Goal: Navigation & Orientation: Find specific page/section

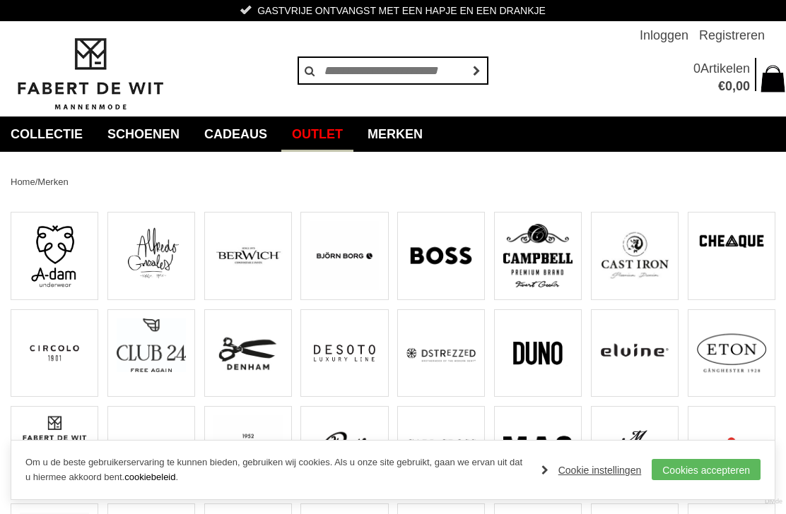
click at [326, 125] on link "Outlet" at bounding box center [317, 134] width 72 height 35
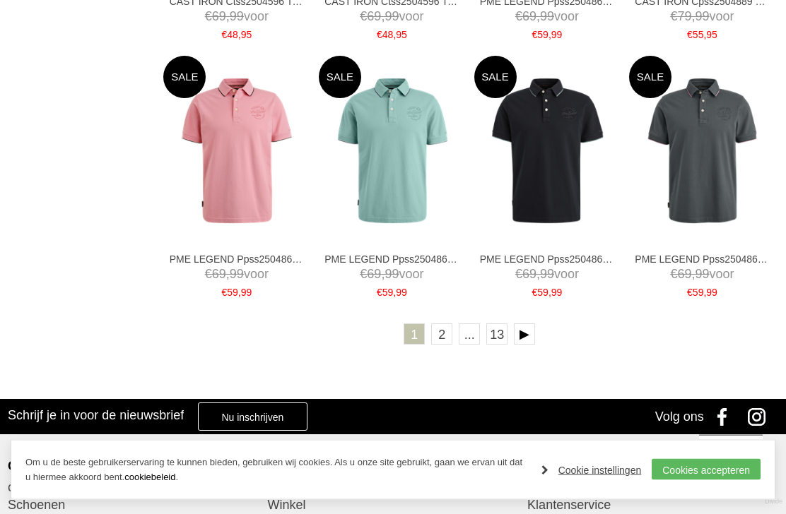
scroll to position [2266, 0]
click at [443, 331] on link "2" at bounding box center [441, 334] width 21 height 21
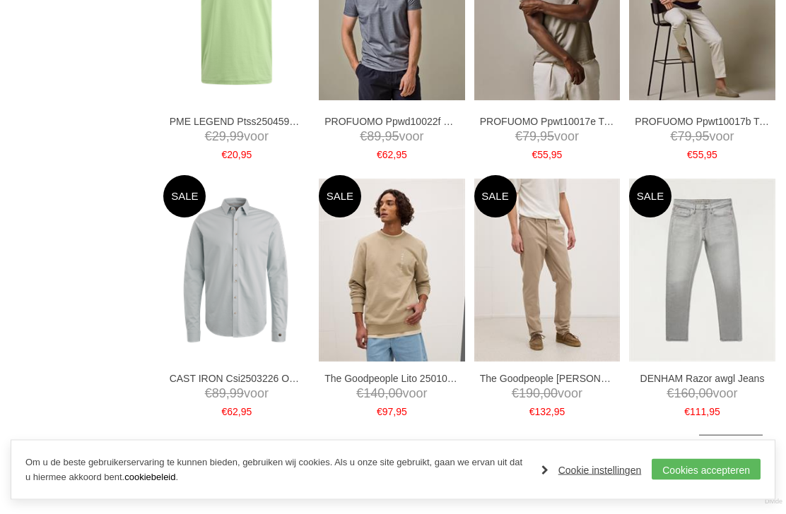
scroll to position [2127, 0]
click at [467, 444] on link "3" at bounding box center [468, 454] width 21 height 21
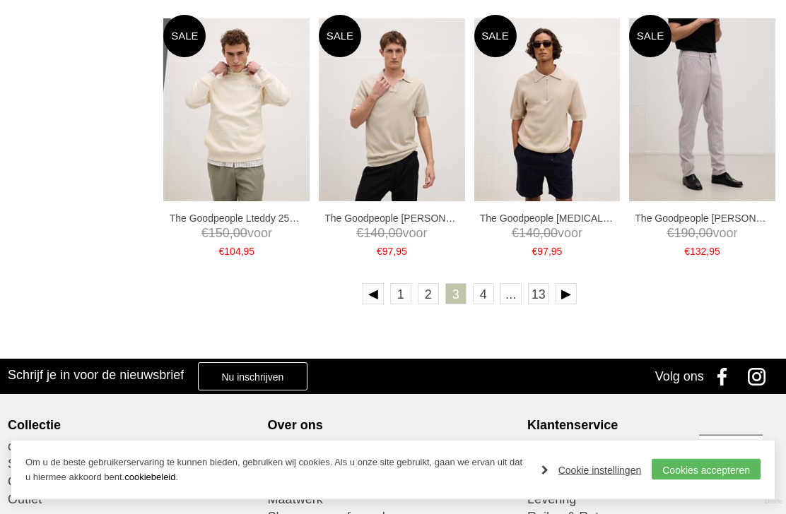
scroll to position [2289, 0]
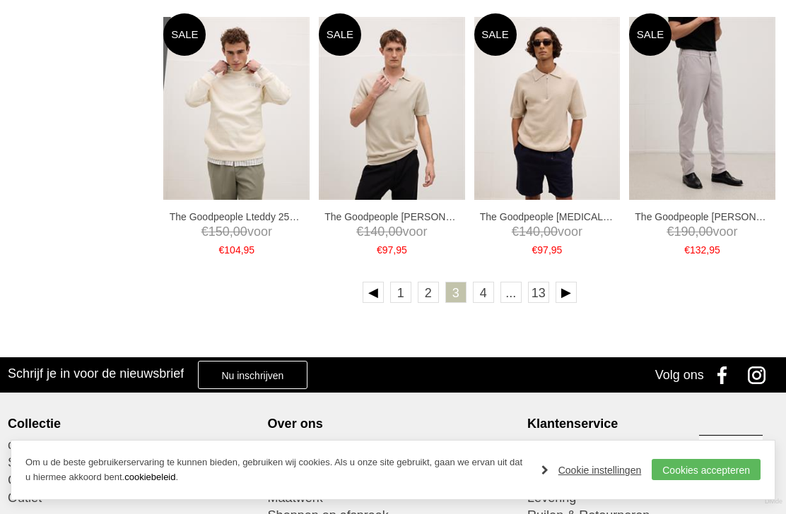
click at [485, 292] on link "4" at bounding box center [483, 292] width 21 height 21
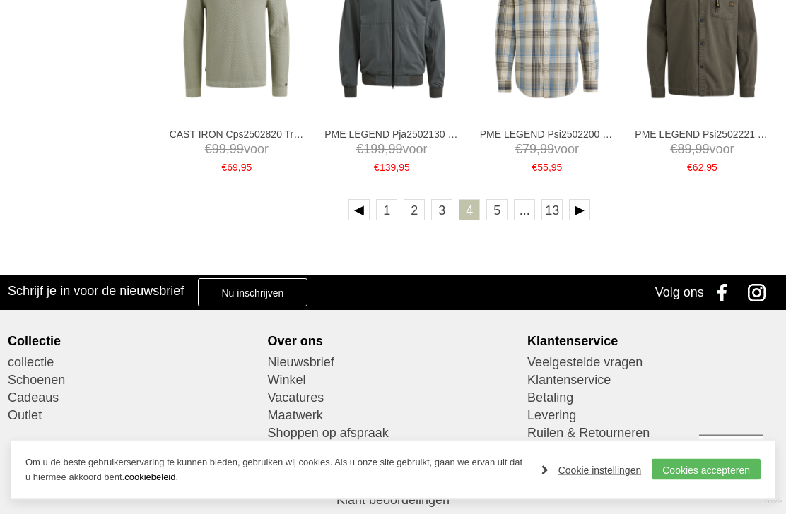
scroll to position [2371, 0]
click at [496, 199] on link "5" at bounding box center [496, 209] width 21 height 21
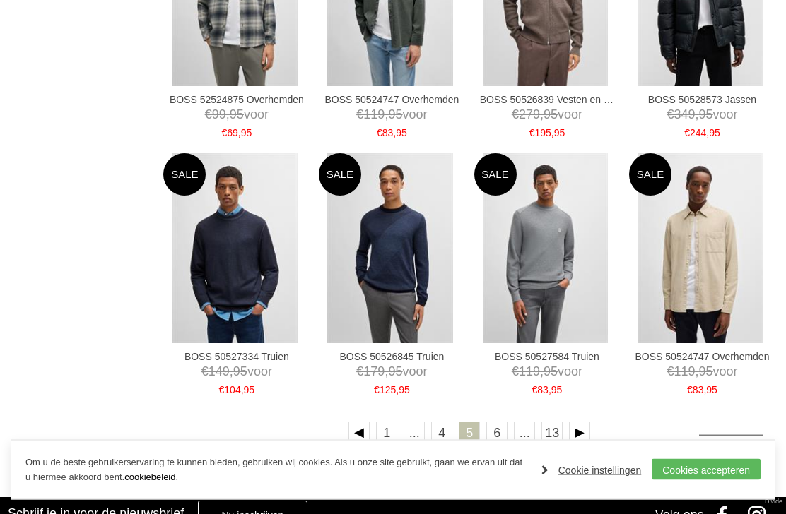
scroll to position [2150, 0]
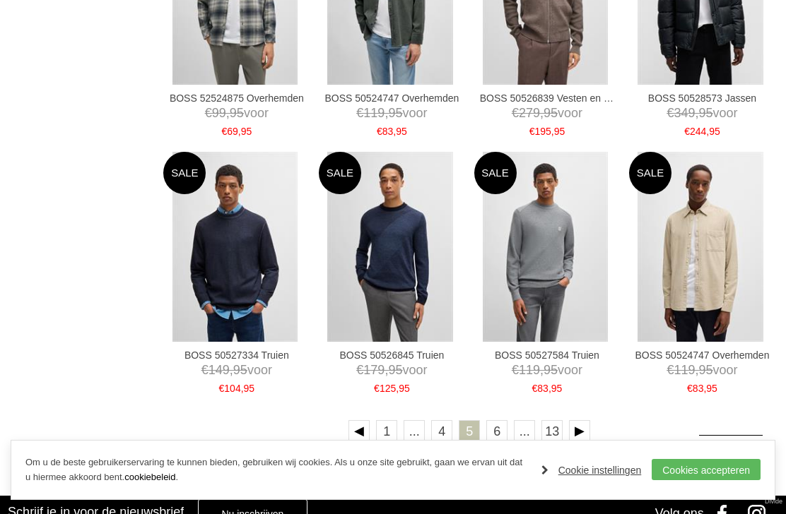
click at [492, 423] on link "6" at bounding box center [496, 430] width 21 height 21
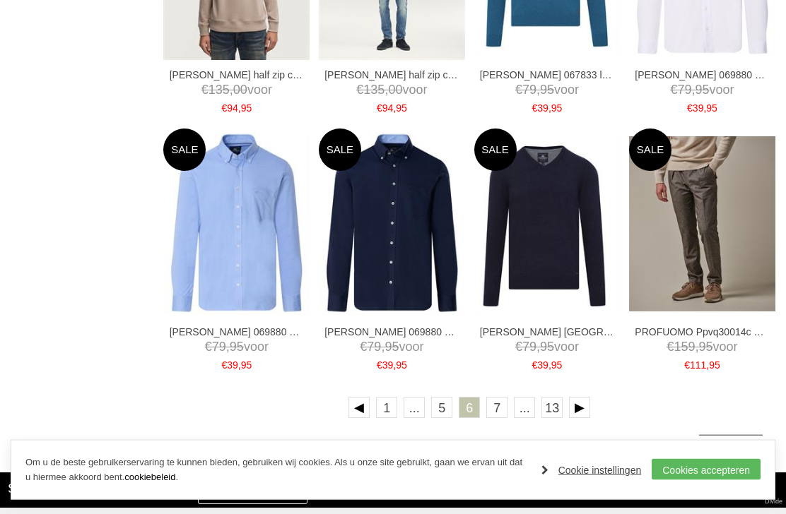
scroll to position [2174, 0]
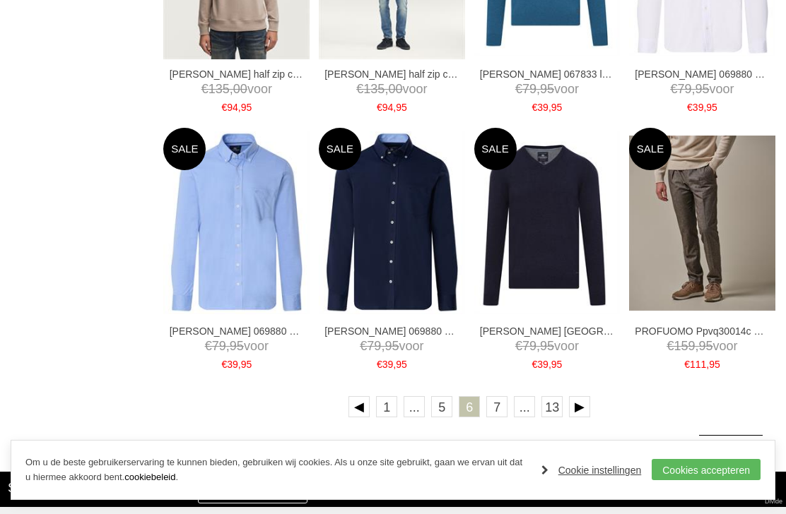
click at [495, 401] on link "7" at bounding box center [496, 406] width 21 height 21
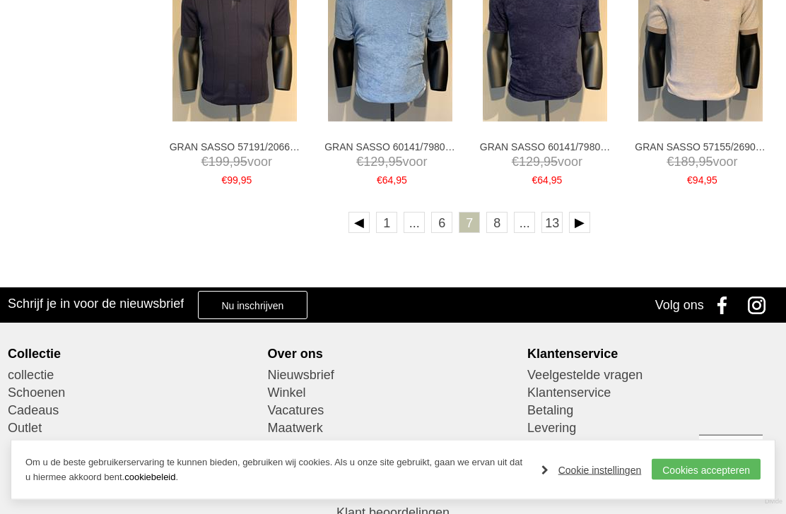
scroll to position [2359, 0]
click at [492, 216] on link "8" at bounding box center [496, 222] width 21 height 21
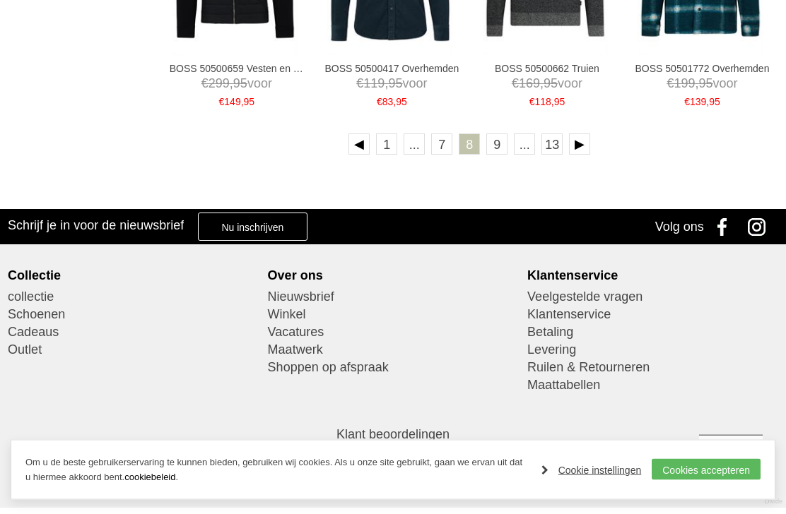
scroll to position [2436, 0]
click at [480, 139] on link "8" at bounding box center [468, 144] width 21 height 21
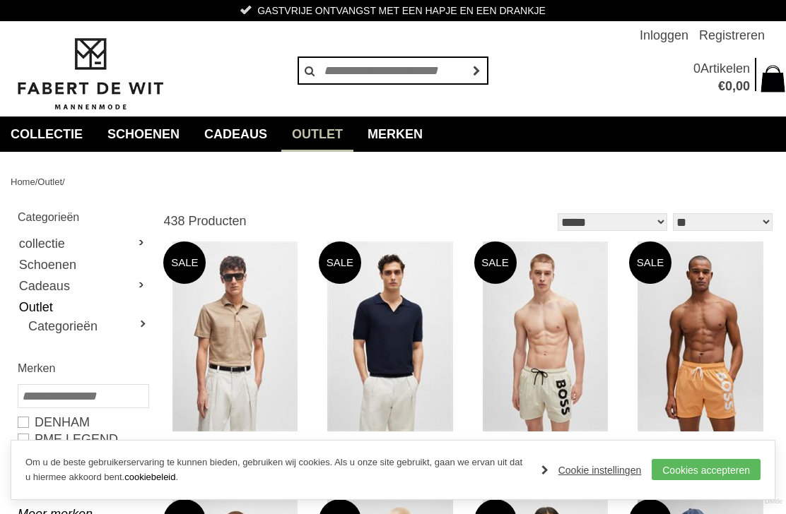
click at [480, 83] on input "******" at bounding box center [475, 71] width 25 height 28
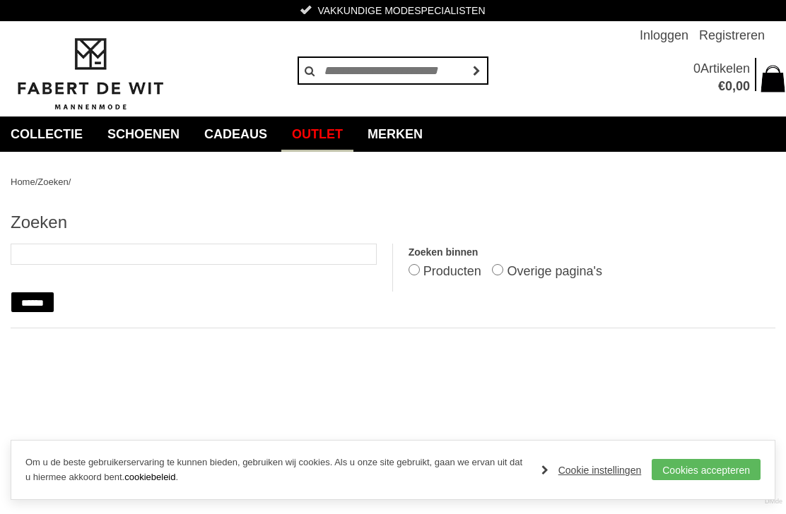
click at [323, 122] on link "Outlet" at bounding box center [317, 134] width 72 height 35
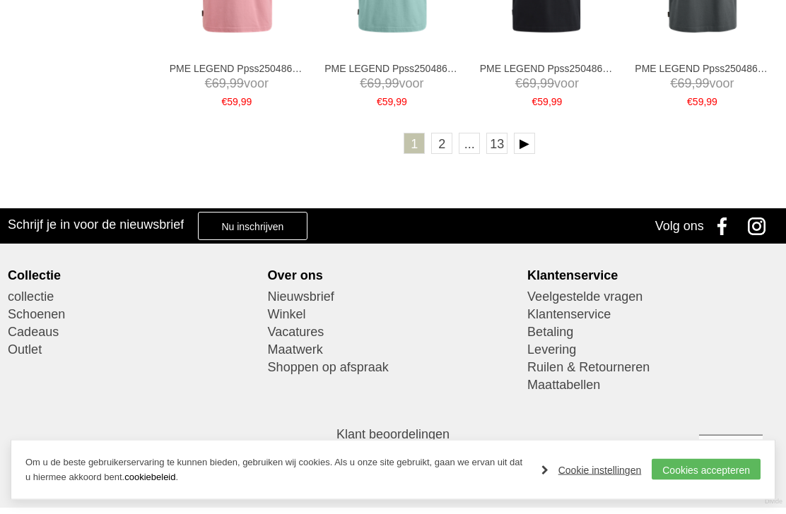
scroll to position [2456, 0]
click at [442, 148] on link "2" at bounding box center [441, 144] width 21 height 21
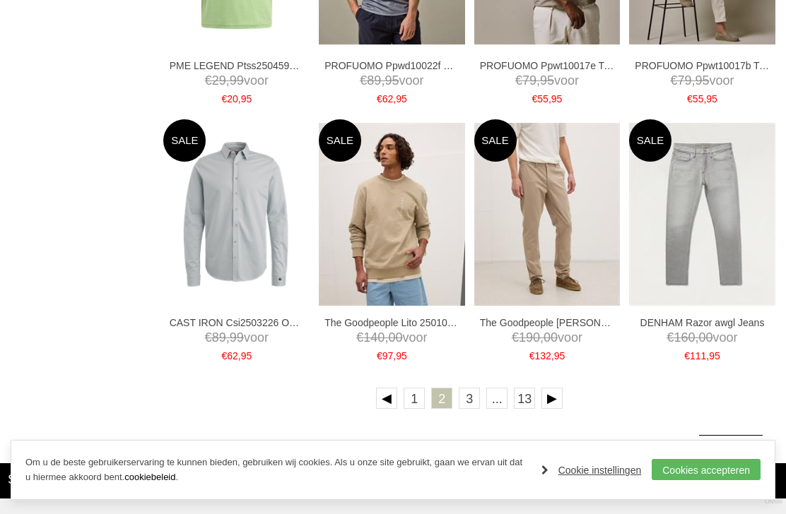
scroll to position [2226, 0]
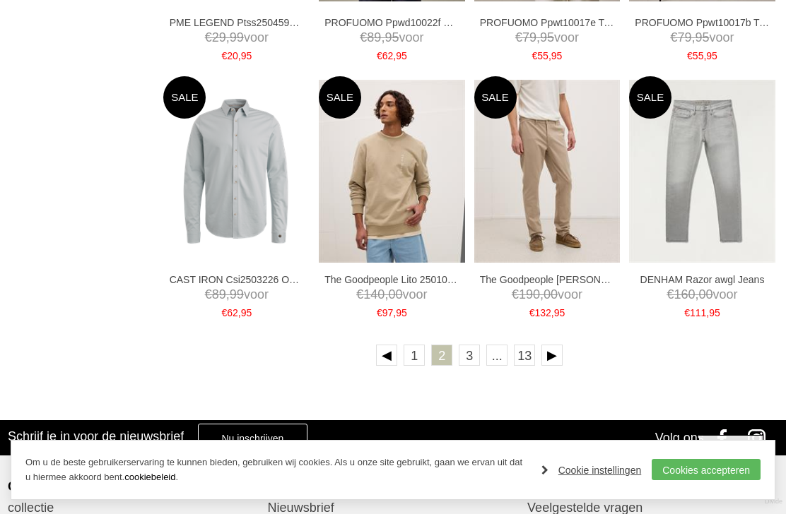
click at [468, 346] on link "3" at bounding box center [468, 355] width 21 height 21
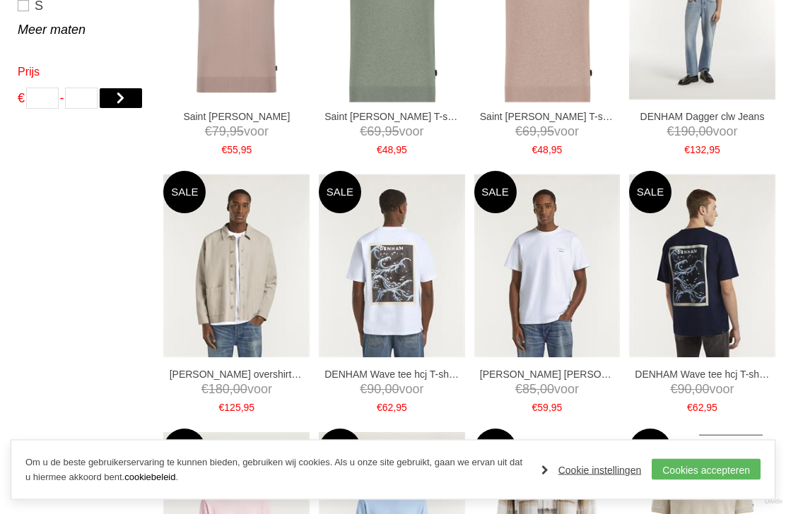
scroll to position [844, 0]
